Goal: Information Seeking & Learning: Stay updated

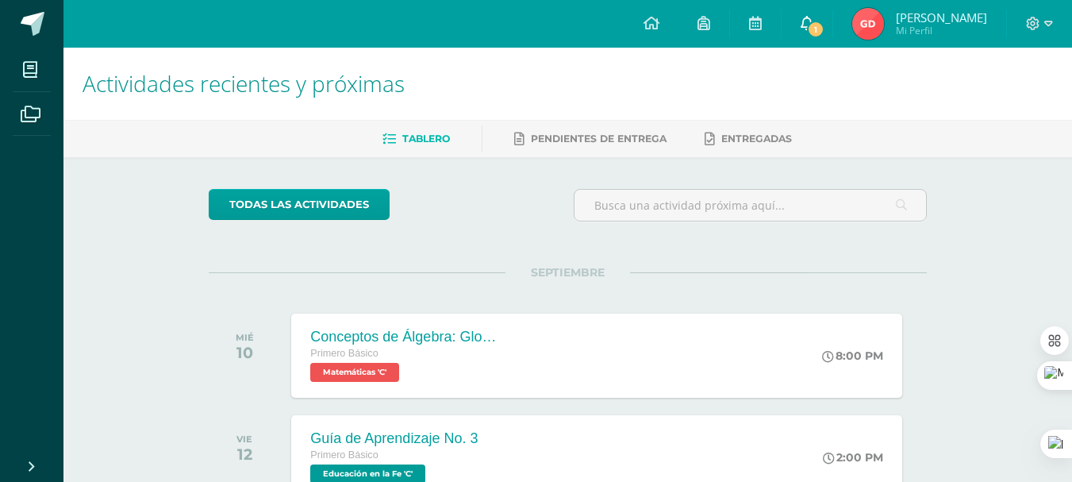
click at [832, 13] on link "1" at bounding box center [806, 24] width 51 height 48
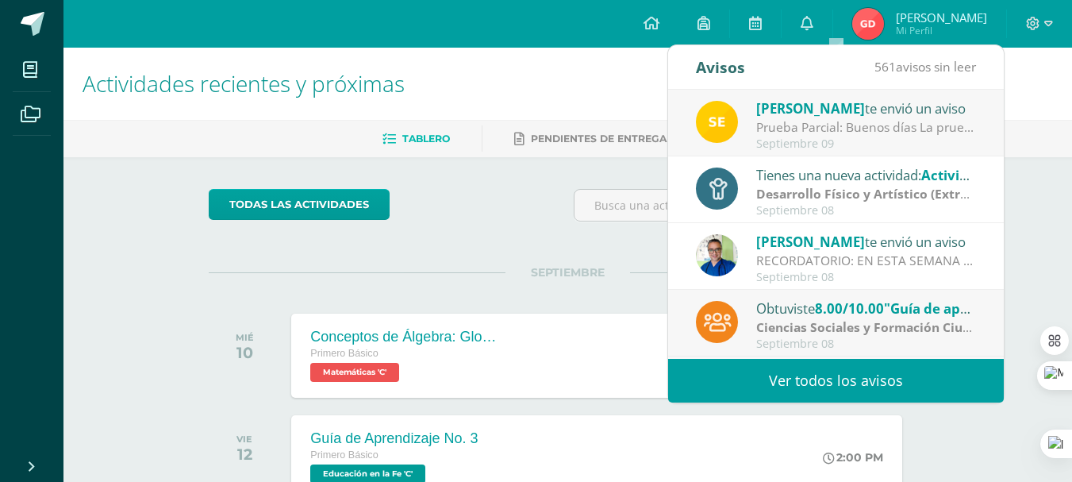
click at [875, 376] on link "Ver todos los avisos" at bounding box center [836, 381] width 336 height 44
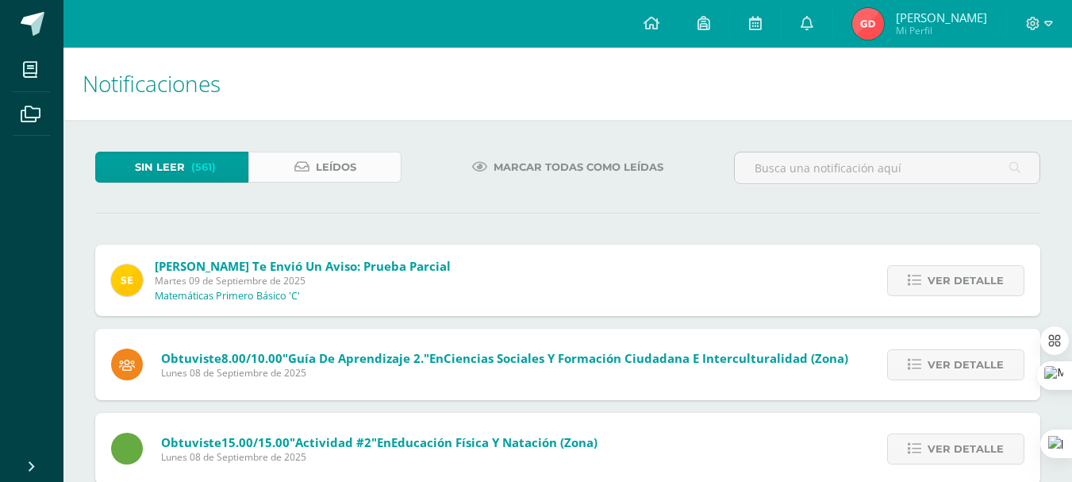
click at [350, 167] on span "Leídos" at bounding box center [336, 166] width 40 height 29
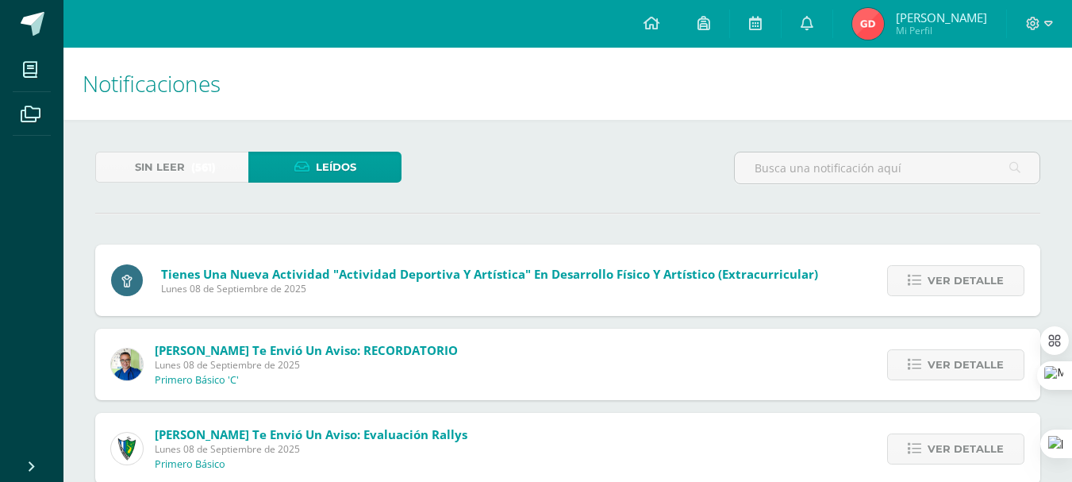
scroll to position [676, 0]
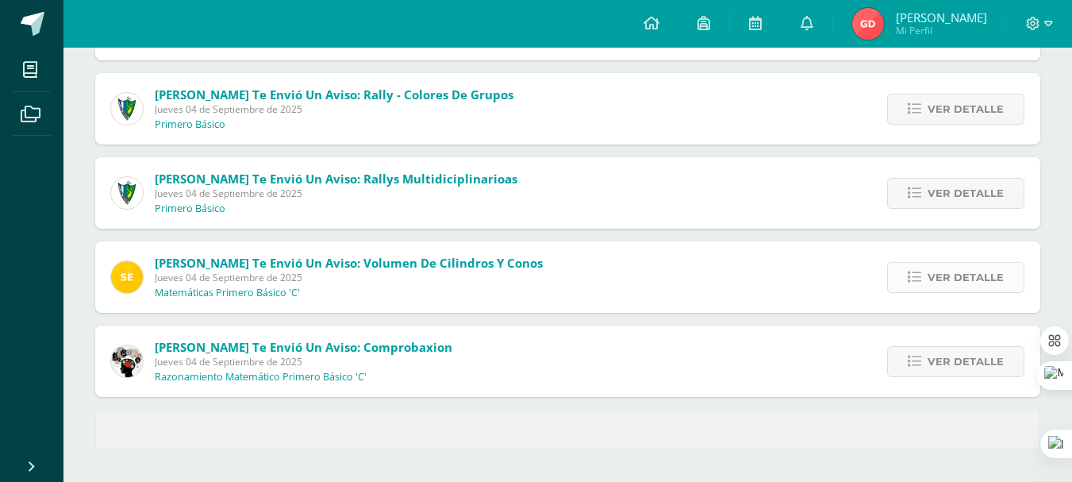
click at [932, 287] on span "Ver detalle" at bounding box center [965, 277] width 76 height 29
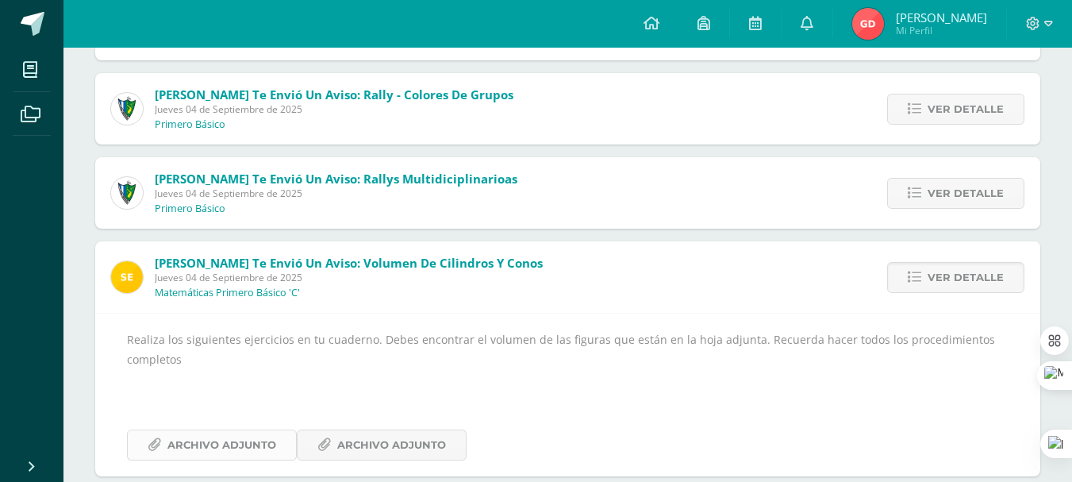
click at [218, 452] on span "Archivo Adjunto" at bounding box center [221, 444] width 109 height 29
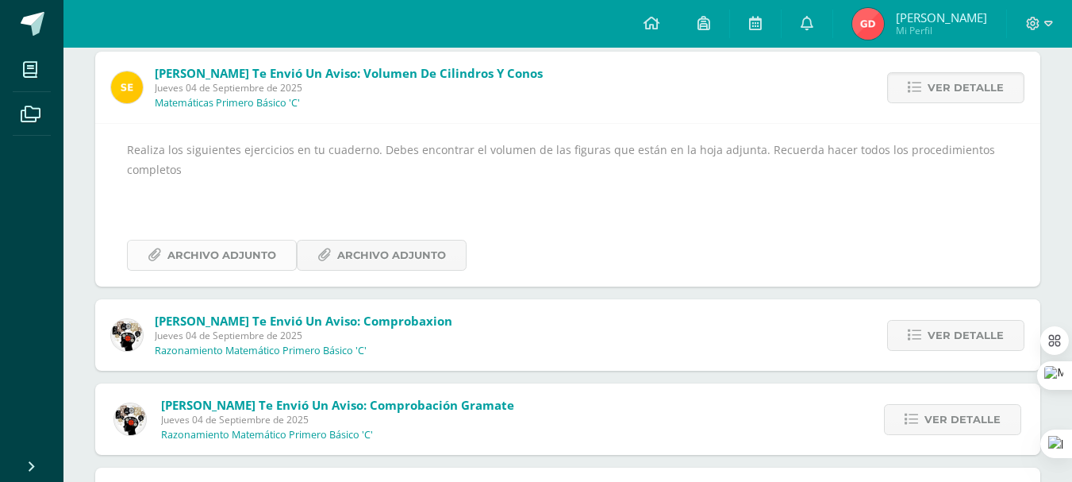
scroll to position [877, 0]
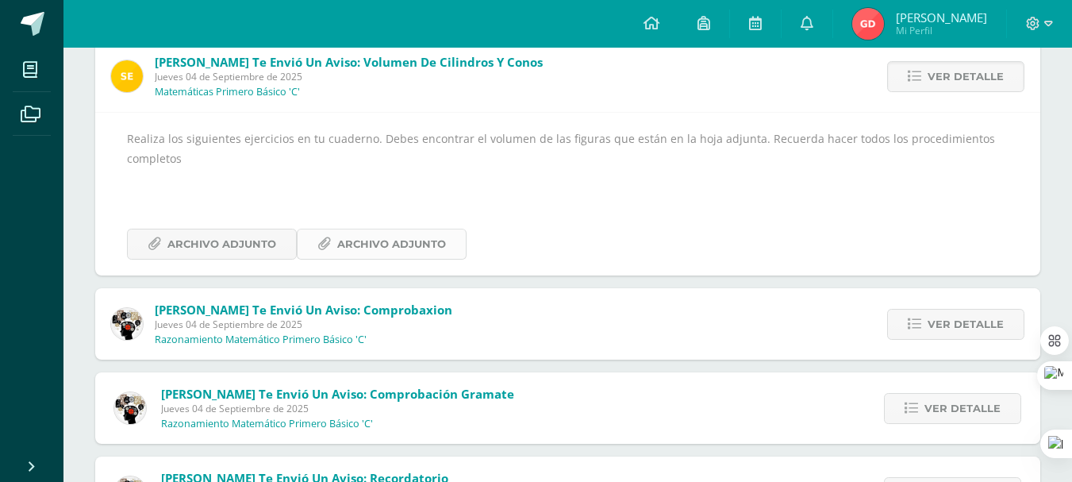
click at [375, 241] on span "Archivo Adjunto" at bounding box center [391, 243] width 109 height 29
